Goal: Task Accomplishment & Management: Complete application form

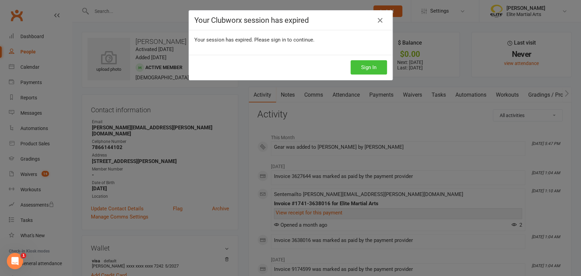
click at [376, 65] on button "Sign In" at bounding box center [368, 67] width 36 height 14
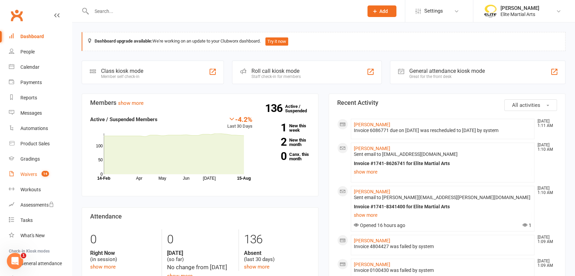
click at [31, 175] on div "Waivers" at bounding box center [28, 173] width 17 height 5
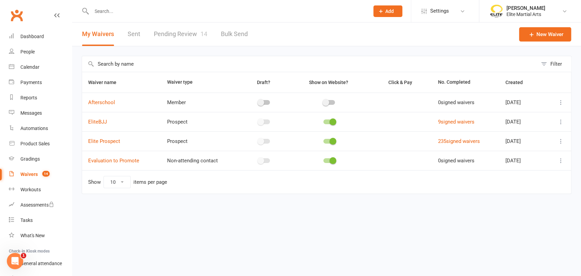
click at [116, 12] on input "text" at bounding box center [226, 11] width 275 height 10
type input "MAN"
click at [125, 12] on input "text" at bounding box center [226, 11] width 275 height 10
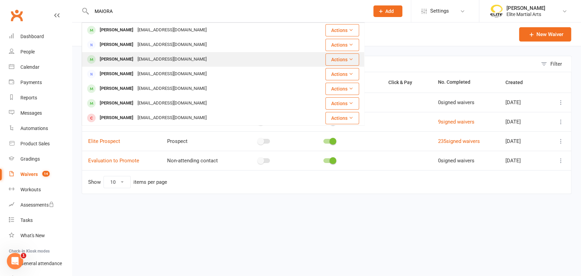
type input "MAIORA"
click at [128, 60] on div "[PERSON_NAME]" at bounding box center [117, 59] width 38 height 10
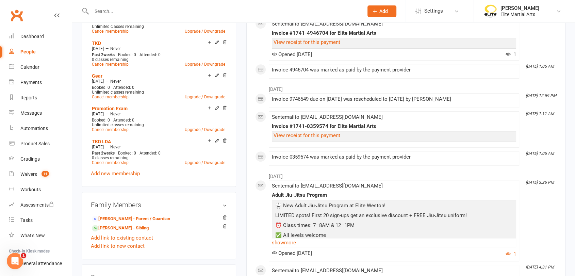
scroll to position [453, 0]
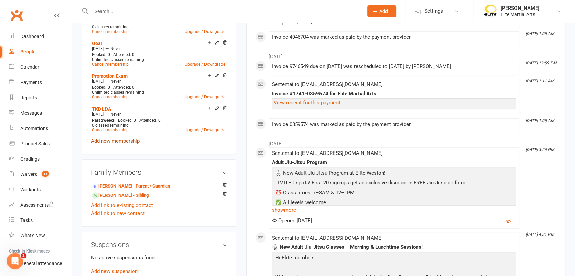
click at [131, 139] on link "Add new membership" at bounding box center [115, 141] width 49 height 6
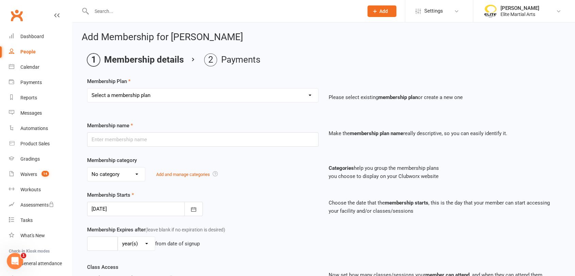
click at [195, 88] on select "Select a membership plan Create new Membership Plan TKD Kickboxing Jiujitisu TK…" at bounding box center [202, 95] width 231 height 14
select select "8"
click at [87, 88] on select "Select a membership plan Create new Membership Plan TKD Kickboxing Jiujitisu TK…" at bounding box center [202, 95] width 231 height 14
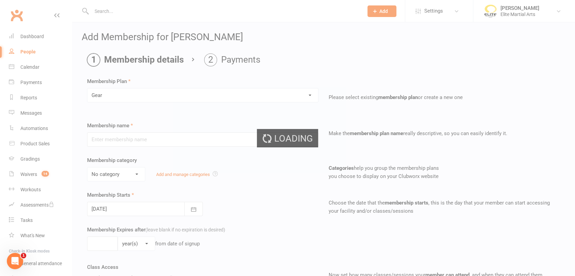
type input "Gear"
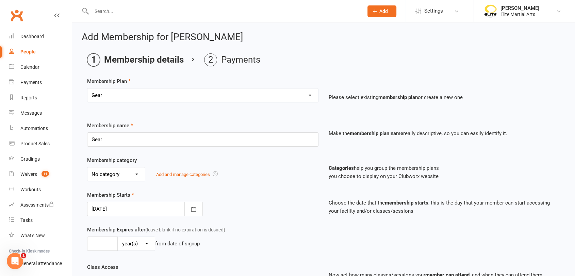
scroll to position [169, 0]
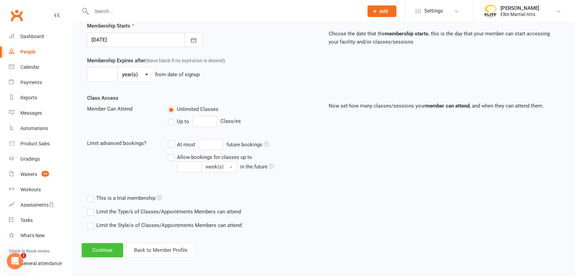
click at [98, 246] on button "Continue" at bounding box center [102, 250] width 41 height 14
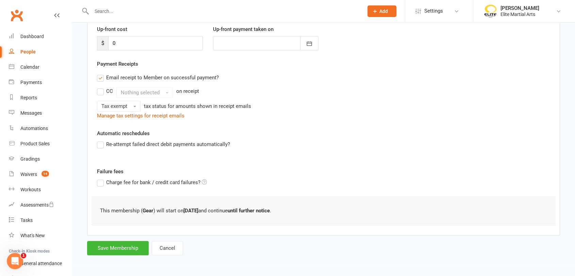
scroll to position [0, 0]
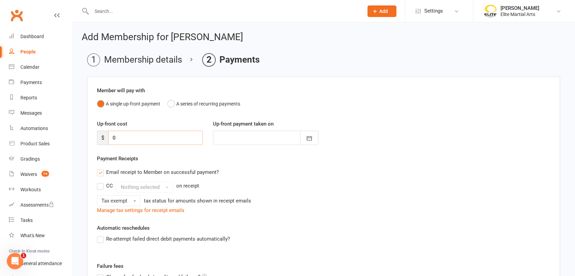
click at [115, 137] on input "0" at bounding box center [155, 138] width 95 height 14
type input "4"
type input "[DATE]"
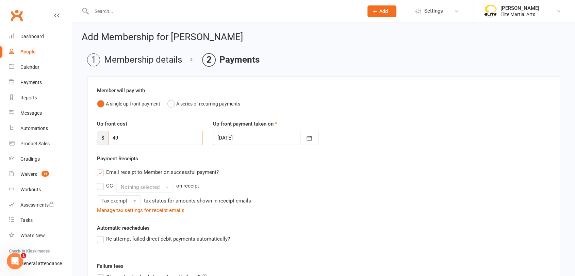
type input "49"
click at [357, 239] on div "Re-attempt failed direct debit payments automatically?" at bounding box center [323, 239] width 453 height 8
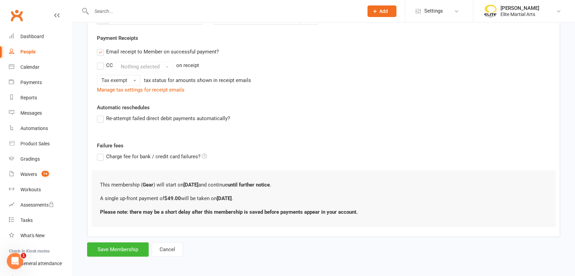
scroll to position [121, 0]
click at [122, 248] on button "Save Membership" at bounding box center [118, 248] width 62 height 14
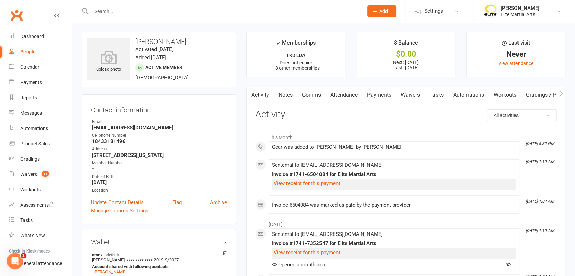
scroll to position [241, 0]
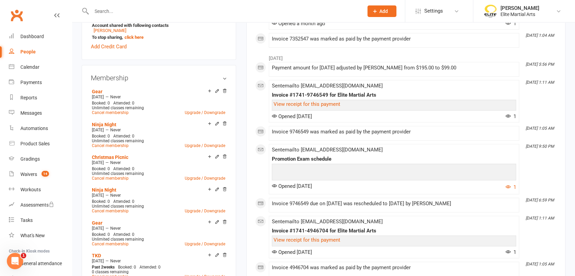
click at [129, 10] on input "text" at bounding box center [223, 11] width 269 height 10
type input "O"
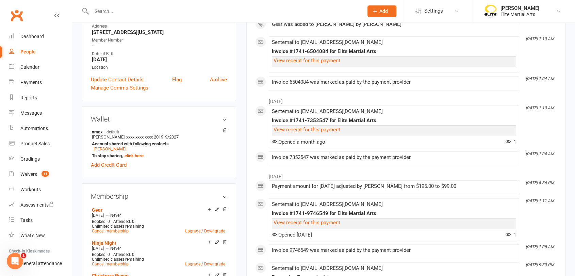
scroll to position [0, 0]
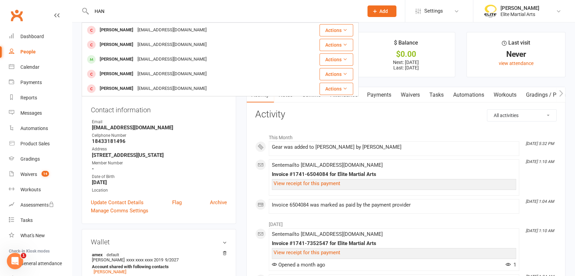
click at [117, 9] on input "HAN" at bounding box center [223, 11] width 269 height 10
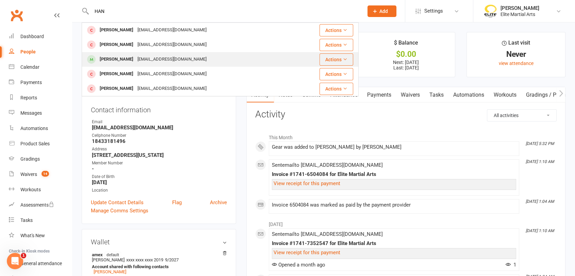
type input "HAN"
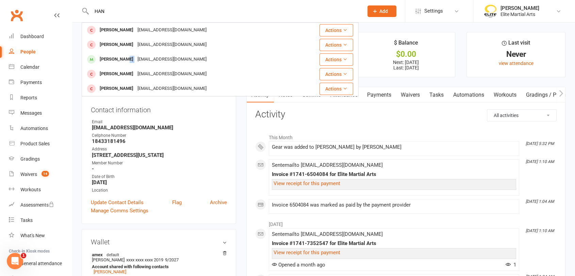
drag, startPoint x: 120, startPoint y: 60, endPoint x: 138, endPoint y: 59, distance: 18.0
click at [138, 59] on div "[PERSON_NAME] [PERSON_NAME][EMAIL_ADDRESS][DOMAIN_NAME]" at bounding box center [153, 59] width 111 height 10
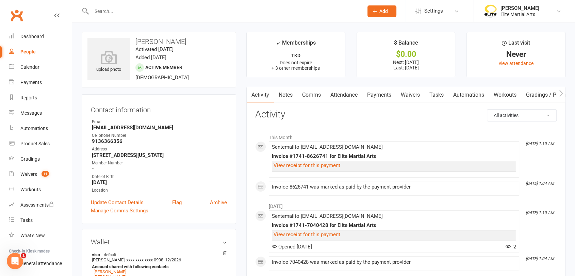
drag, startPoint x: 165, startPoint y: 42, endPoint x: 193, endPoint y: 41, distance: 28.2
click at [193, 41] on h3 "[PERSON_NAME]" at bounding box center [158, 41] width 143 height 7
copy h3 "Aydulun"
click at [114, 10] on input "text" at bounding box center [223, 11] width 269 height 10
paste input "Aydulun"
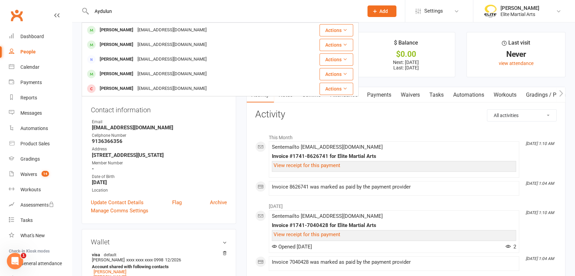
type input "Aydulun"
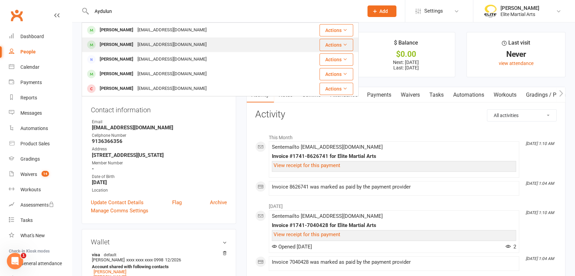
click at [123, 45] on div "[PERSON_NAME]" at bounding box center [117, 45] width 38 height 10
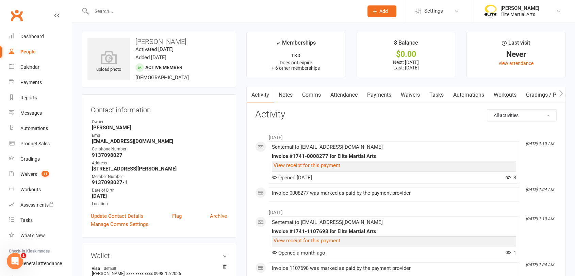
scroll to position [241, 0]
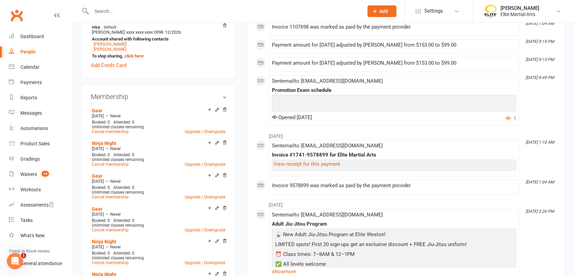
click at [96, 11] on input "text" at bounding box center [223, 11] width 269 height 10
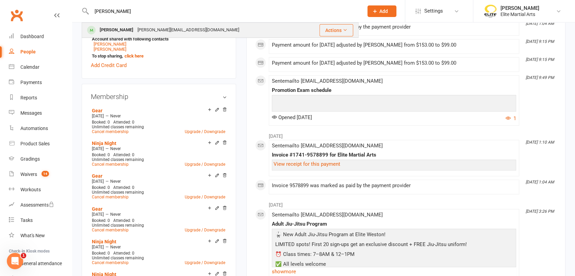
type input "[PERSON_NAME]"
click at [109, 28] on div "[PERSON_NAME]" at bounding box center [117, 30] width 38 height 10
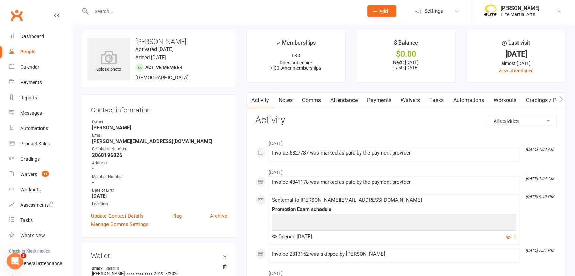
click at [107, 13] on input "text" at bounding box center [223, 11] width 269 height 10
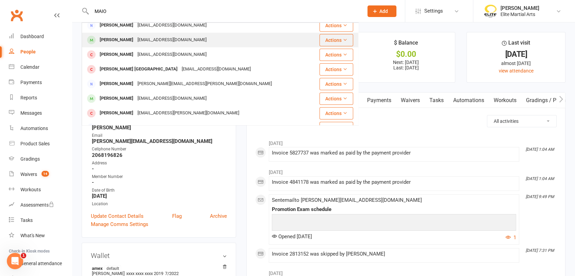
scroll to position [51, 0]
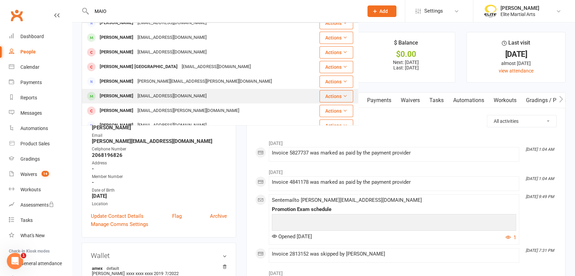
type input "MAIO"
click at [130, 93] on div "[PERSON_NAME]" at bounding box center [117, 96] width 38 height 10
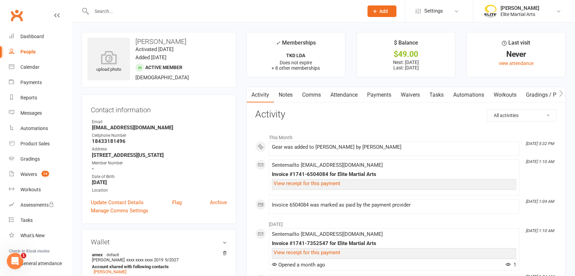
click at [387, 93] on link "Payments" at bounding box center [379, 95] width 34 height 16
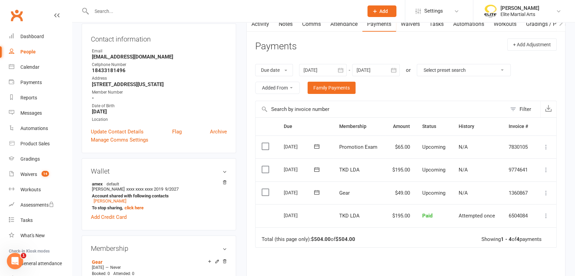
scroll to position [71, 0]
click at [492, 180] on table "Due Contact Membership Amount Status History Invoice # Select this [DATE] [PERS…" at bounding box center [405, 182] width 301 height 130
click at [228, 67] on div "Contact information Owner Email [EMAIL_ADDRESS][DOMAIN_NAME] Cellphone Number […" at bounding box center [159, 88] width 154 height 130
click at [29, 39] on link "Dashboard" at bounding box center [40, 36] width 63 height 15
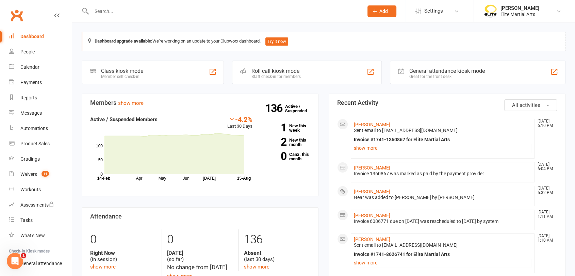
click at [109, 9] on input "text" at bounding box center [223, 11] width 269 height 10
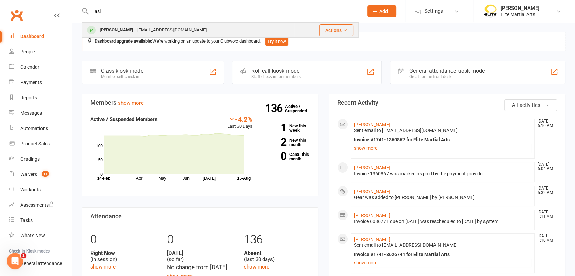
type input "asl"
click at [116, 26] on div "[PERSON_NAME]" at bounding box center [117, 30] width 38 height 10
